Goal: Check status

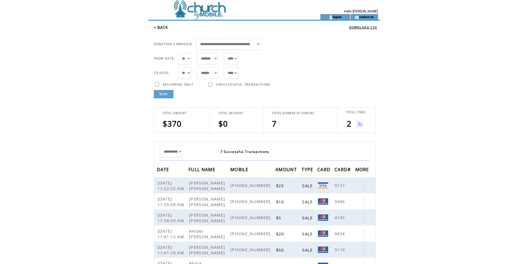
select select "***"
select select "*"
click at [165, 96] on link "RUN" at bounding box center [164, 94] width 20 height 8
drag, startPoint x: 170, startPoint y: 95, endPoint x: 142, endPoint y: 42, distance: 60.1
click at [169, 95] on link "RUN" at bounding box center [164, 94] width 20 height 8
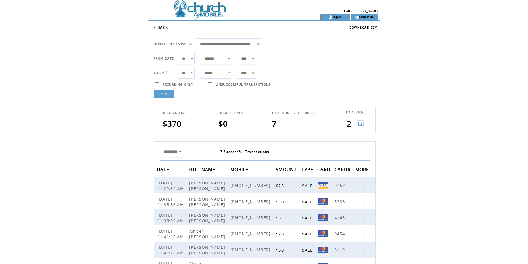
click at [165, 98] on link "RUN" at bounding box center [164, 94] width 20 height 8
click at [167, 95] on link "RUN" at bounding box center [164, 94] width 20 height 8
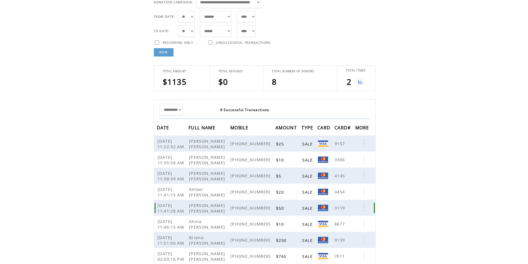
scroll to position [72, 0]
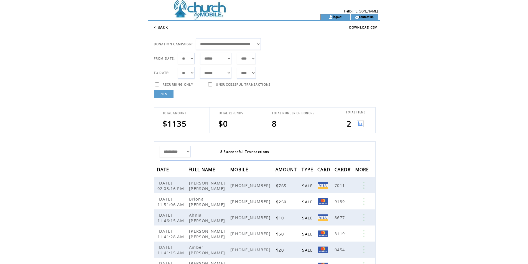
click at [172, 89] on div at bounding box center [178, 88] width 31 height 3
click at [169, 97] on link "RUN" at bounding box center [164, 94] width 20 height 8
drag, startPoint x: 167, startPoint y: 98, endPoint x: 194, endPoint y: 89, distance: 28.1
click at [167, 98] on tbody "**********" at bounding box center [264, 174] width 232 height 307
click at [169, 91] on link "RUN" at bounding box center [164, 94] width 20 height 8
